Goal: Task Accomplishment & Management: Manage account settings

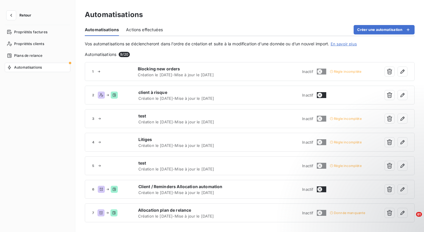
click at [20, 17] on span "Retour" at bounding box center [25, 16] width 12 height 4
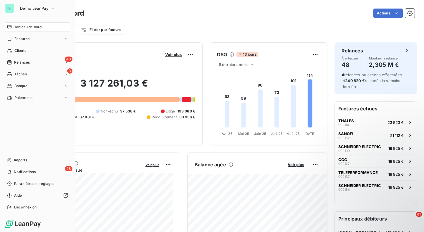
click at [15, 28] on span "Tableau de bord" at bounding box center [27, 26] width 27 height 5
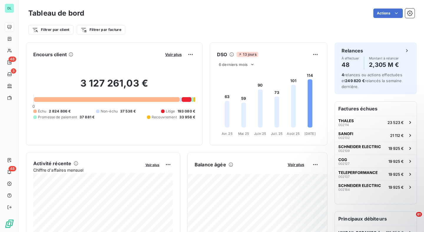
click at [186, 101] on div at bounding box center [187, 99] width 10 height 5
click at [173, 54] on span "Voir plus" at bounding box center [173, 54] width 16 height 5
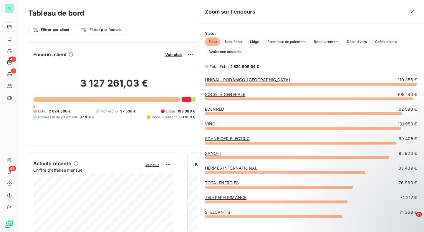
scroll to position [148, 226]
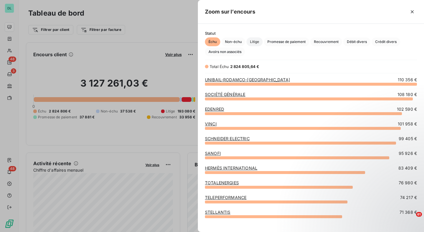
click at [253, 42] on span "Litige" at bounding box center [254, 41] width 16 height 9
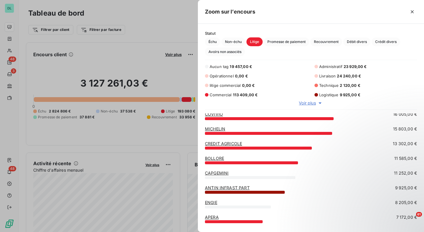
scroll to position [87, 0]
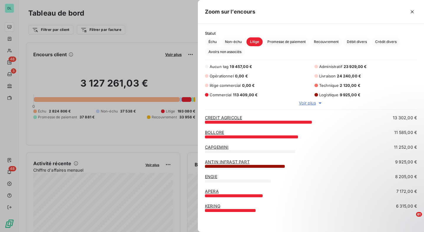
click at [228, 65] on span "Aucun tag" at bounding box center [219, 66] width 19 height 5
click at [310, 107] on div "Zoom Litige - CREDIT AGRICOLE Commercial 13 302,00 €" at bounding box center [259, 102] width 118 height 32
click at [322, 102] on icon at bounding box center [320, 103] width 6 height 6
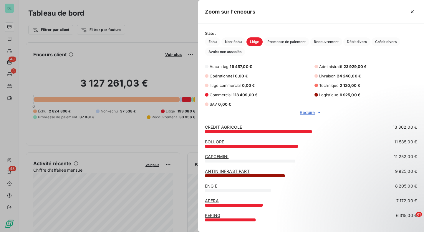
scroll to position [0, 0]
click at [416, 12] on button "button" at bounding box center [411, 11] width 9 height 9
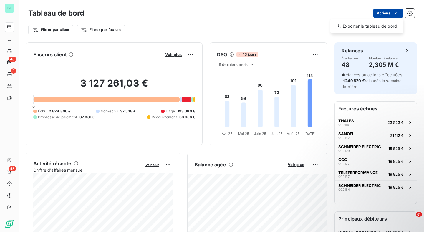
click at [392, 9] on html "DL 48 3 48 Tableau de bord Actions Exporter le tableau de bord Filtrer par clie…" at bounding box center [212, 116] width 424 height 232
click at [405, 16] on html "DL 48 3 48 Tableau de bord Actions Exporter le tableau de bord Filtrer par clie…" at bounding box center [212, 116] width 424 height 232
click at [410, 14] on icon "button" at bounding box center [410, 13] width 6 height 6
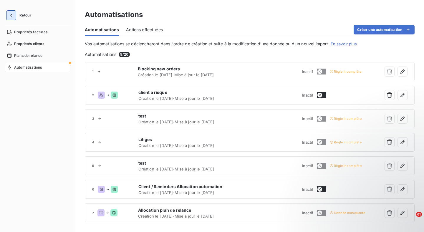
click at [11, 16] on icon "button" at bounding box center [11, 15] width 6 height 6
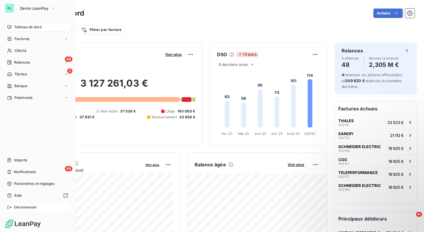
click at [21, 208] on span "Déconnexion" at bounding box center [25, 207] width 23 height 5
